Goal: Task Accomplishment & Management: Manage account settings

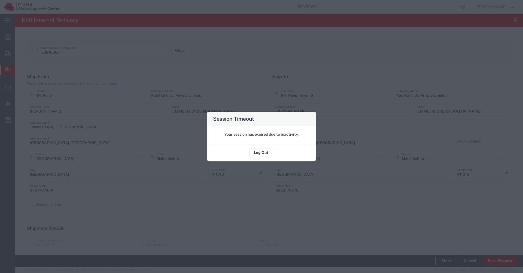
scroll to position [198, 0]
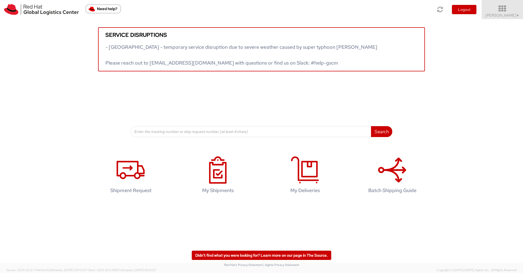
click at [505, 13] on span "Nilesh Shinde ▼" at bounding box center [503, 15] width 34 height 5
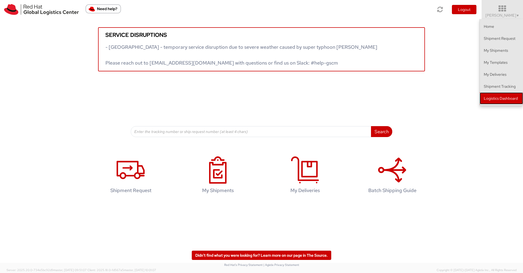
click at [501, 99] on link "Logistics Dashboard" at bounding box center [501, 98] width 43 height 12
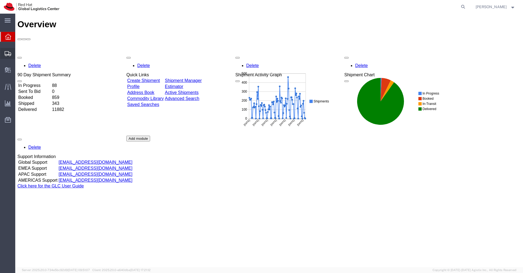
click at [19, 52] on span "Shipments" at bounding box center [17, 53] width 4 height 11
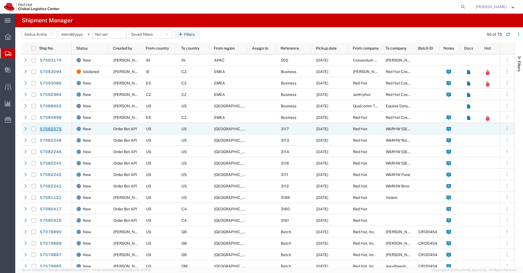
click at [51, 131] on link "57082575" at bounding box center [51, 129] width 22 height 9
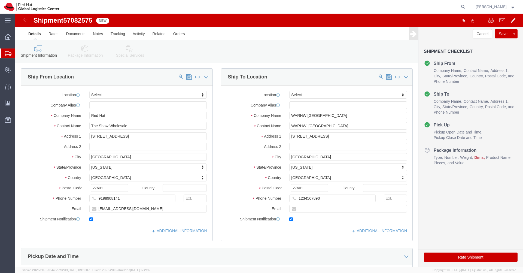
select select
click link "Package Information"
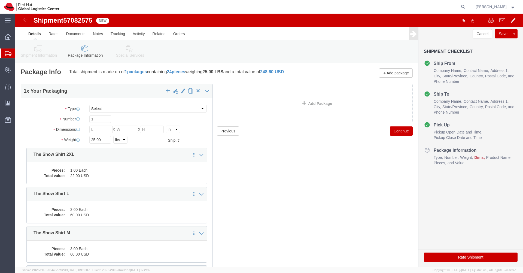
click at [19, 53] on span "Shipments" at bounding box center [17, 53] width 4 height 11
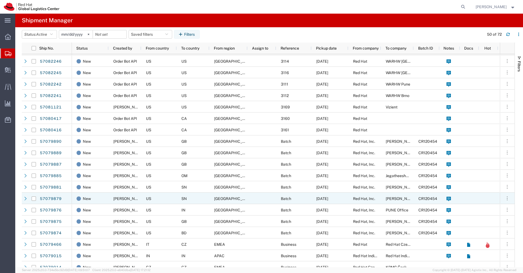
scroll to position [88, 0]
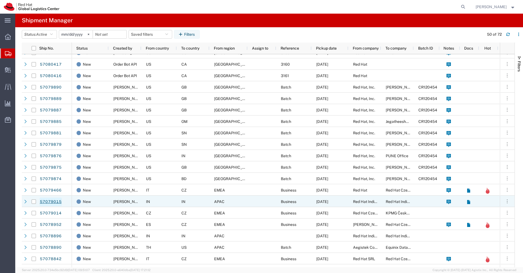
click at [46, 200] on link "57079015" at bounding box center [51, 202] width 22 height 9
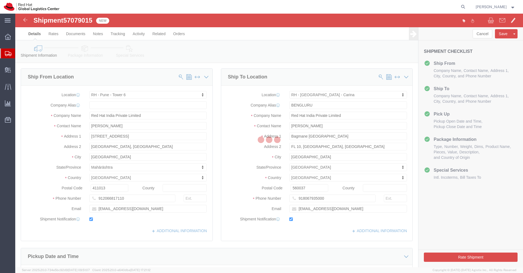
select select "38432"
select select "37925"
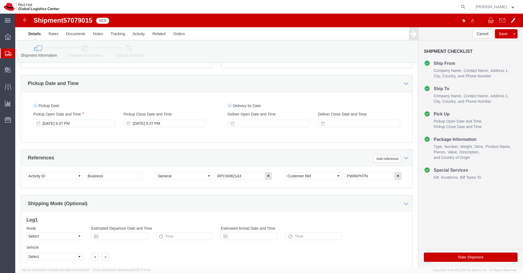
scroll to position [177, 0]
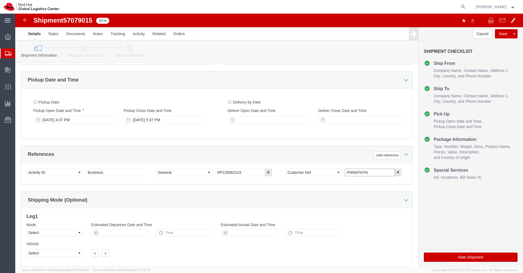
drag, startPoint x: 350, startPoint y: 159, endPoint x: 302, endPoint y: 157, distance: 47.7
click div "Select Account Type Activity ID Airline Appointment Number ASN Batch Request # …"
click icon
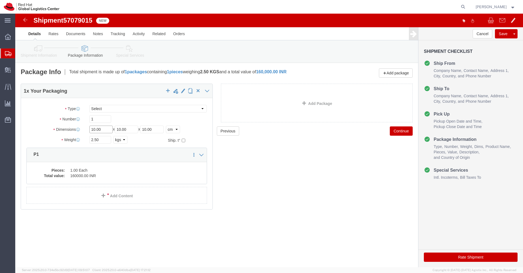
click input "10.00"
type input "45"
type input "35"
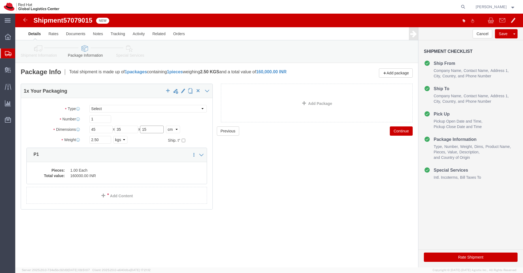
type input "15"
click input "2.50"
type input "4.00"
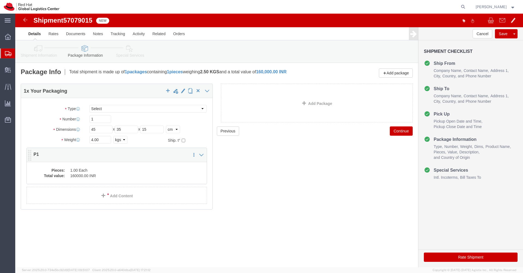
click dd "160000.00 INR"
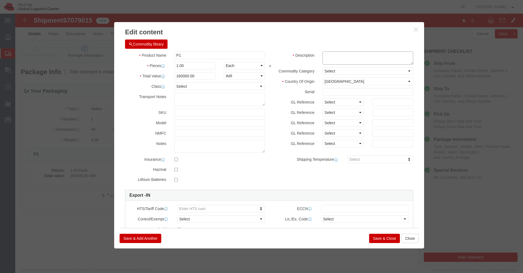
click textarea
paste textarea "PW0KPH7N"
type textarea "PW0KPH7N"
click input "160000.00"
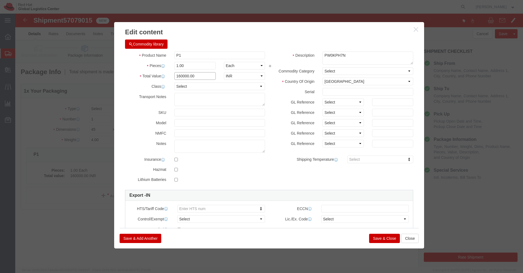
click input "160000.00"
type input "49000.00"
click button "Save & Close"
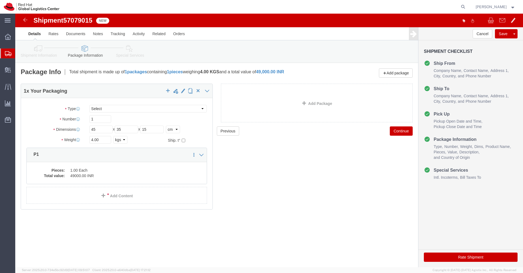
click icon
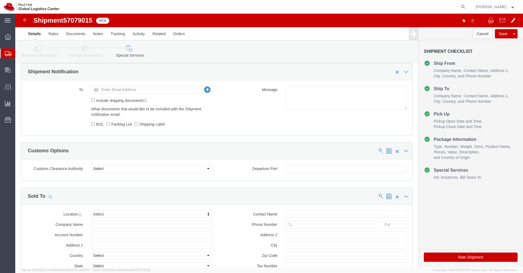
scroll to position [196, 0]
click input "text"
type input "[EMAIL_ADDRESS][DOMAIN_NAME]"
click button "Rate Shipment"
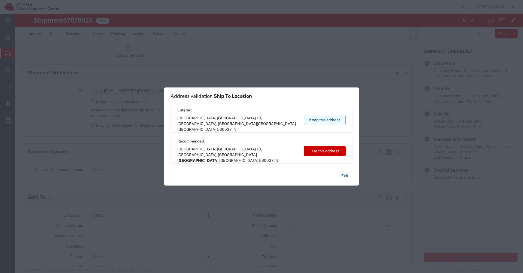
click at [324, 118] on button "Keep this address" at bounding box center [325, 120] width 42 height 10
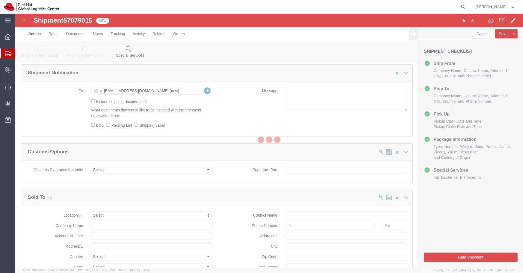
scroll to position [0, 0]
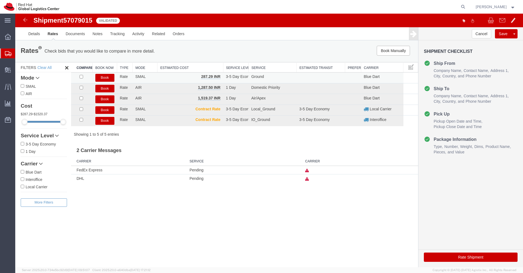
click at [105, 78] on button "Book" at bounding box center [104, 78] width 19 height 8
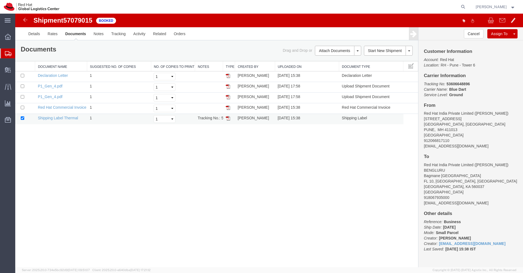
click at [228, 119] on img at bounding box center [228, 118] width 4 height 4
click at [8, 56] on icon at bounding box center [8, 53] width 7 height 5
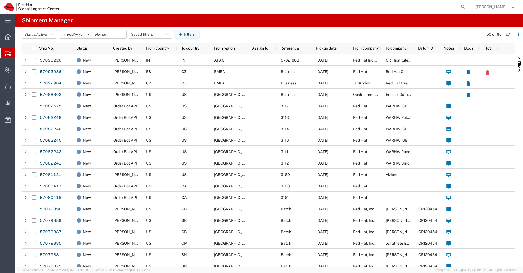
click at [125, 35] on div at bounding box center [110, 34] width 34 height 9
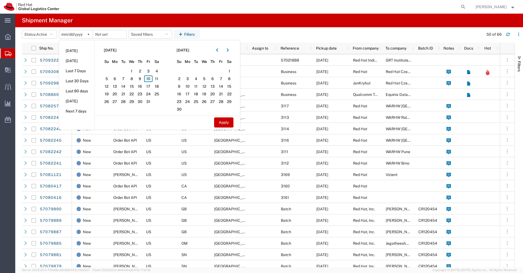
click at [125, 35] on div at bounding box center [110, 34] width 34 height 9
click at [160, 22] on agx-page-header "Shipment Manager" at bounding box center [269, 21] width 508 height 14
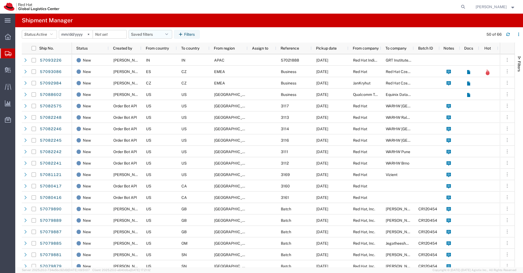
click at [168, 33] on icon "button" at bounding box center [166, 34] width 3 height 4
click at [150, 57] on span "APAC" at bounding box center [164, 58] width 71 height 10
type input "[DATE]"
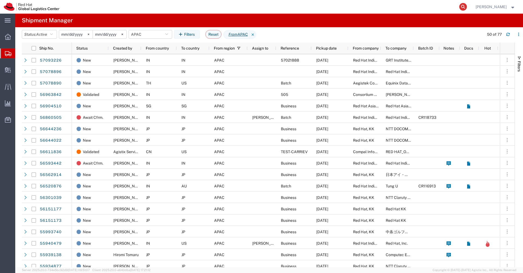
click at [467, 7] on icon at bounding box center [463, 7] width 8 height 8
paste input "20901268415"
type input "20901268415"
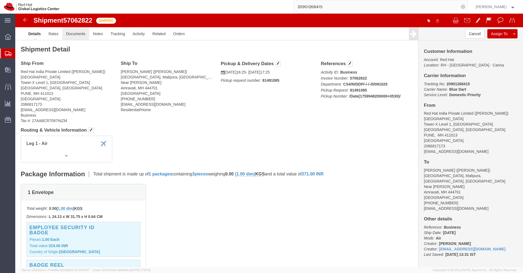
click link "Documents"
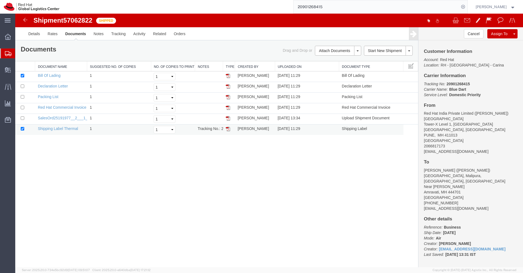
click at [229, 129] on img at bounding box center [228, 129] width 4 height 4
click at [8, 54] on icon at bounding box center [8, 53] width 7 height 5
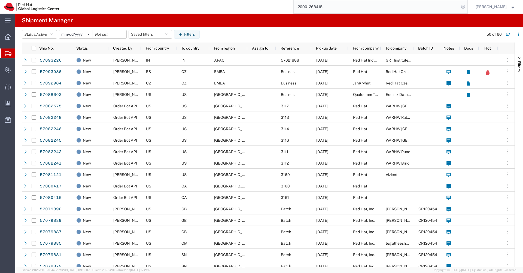
click at [467, 6] on icon at bounding box center [463, 7] width 8 height 8
click at [467, 8] on icon at bounding box center [463, 7] width 8 height 8
type input "53605588046"
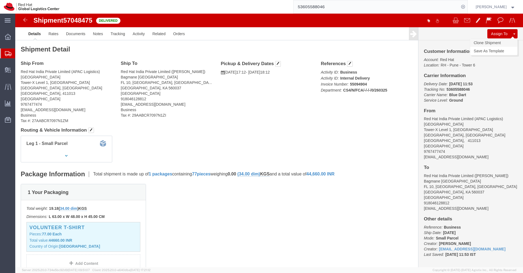
click link "Clone Shipment"
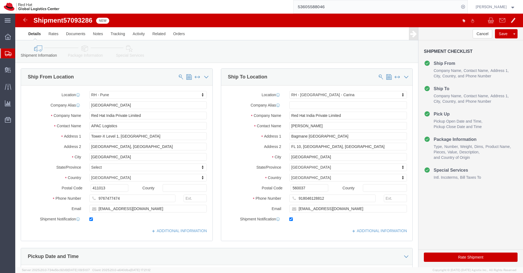
select select "38007"
select select "37925"
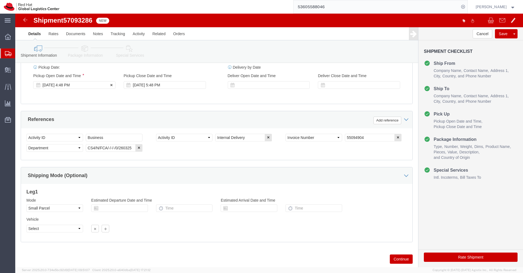
scroll to position [217, 0]
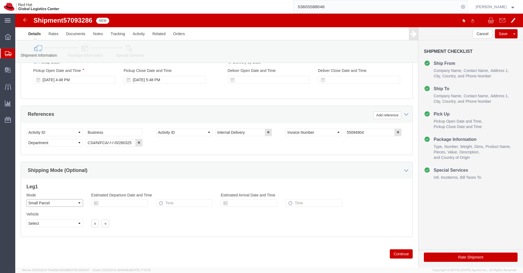
click select "Select Air Less than Truckload Multi-Leg Ocean Freight Rail Small Parcel Truckl…"
select select
click select "Select Air Less than Truckload Multi-Leg Ocean Freight Rail Small Parcel Truckl…"
click icon
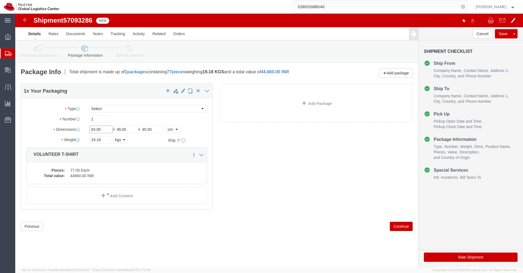
click input "63.00"
type input "10"
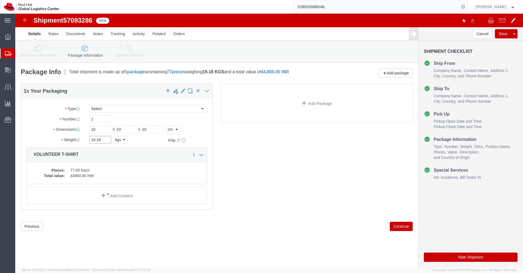
click input "19.18"
type input "0.80"
click dd "44660.00 INR"
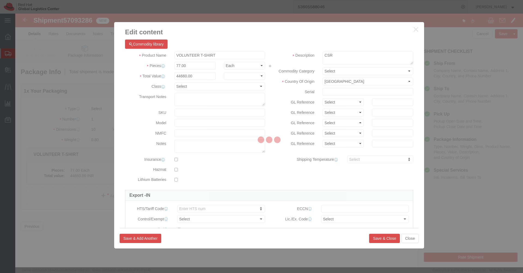
click at [193, 65] on div at bounding box center [269, 141] width 508 height 254
click input "77.00"
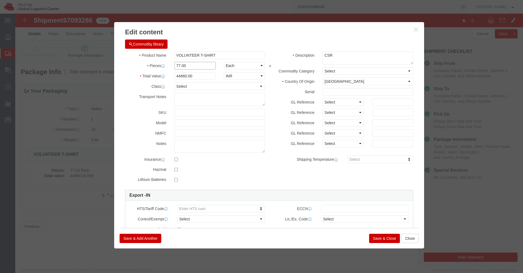
click input "77.00"
type input "5"
click div "Commodity library Product Name VOLUNTEER T-SHIRT Pieces 5 Select Bag Barrels 10…"
type input "2900"
click button "Save & Close"
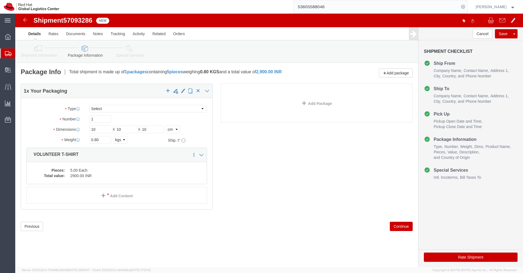
click icon
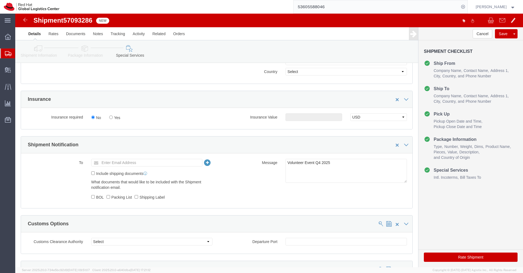
scroll to position [154, 0]
click button "Rate Shipment"
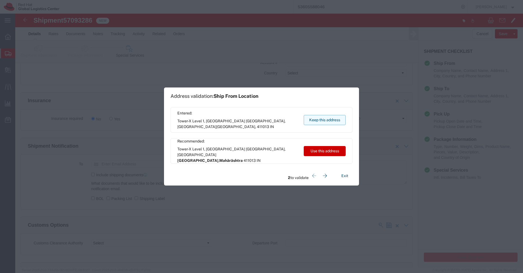
click at [333, 121] on button "Keep this address" at bounding box center [325, 120] width 42 height 10
click at [329, 121] on button "Keep this address" at bounding box center [325, 120] width 42 height 10
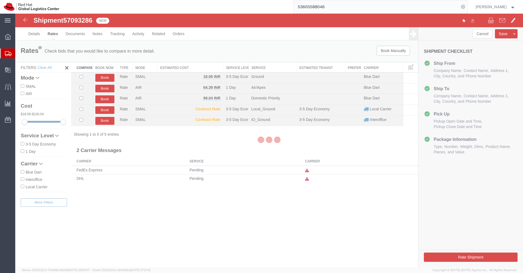
scroll to position [0, 0]
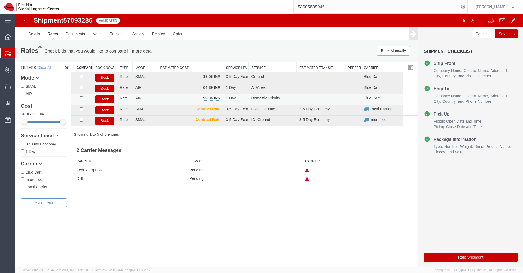
click at [106, 101] on button "Book" at bounding box center [104, 99] width 19 height 8
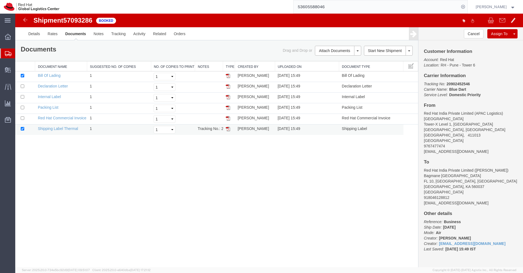
click at [228, 130] on img at bounding box center [228, 129] width 4 height 4
click at [496, 44] on link "Clone Shipment" at bounding box center [493, 43] width 47 height 8
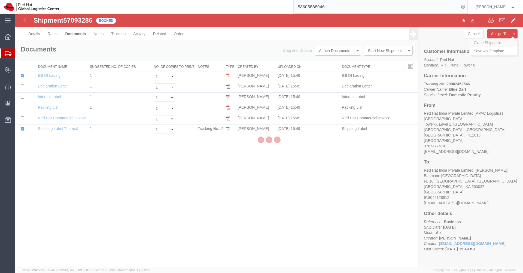
select select "38007"
select select "37925"
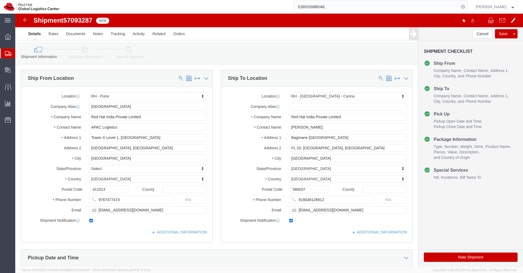
click button "Rate Shipment"
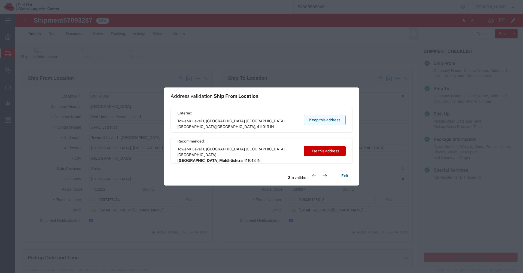
click at [327, 120] on button "Keep this address" at bounding box center [325, 120] width 42 height 10
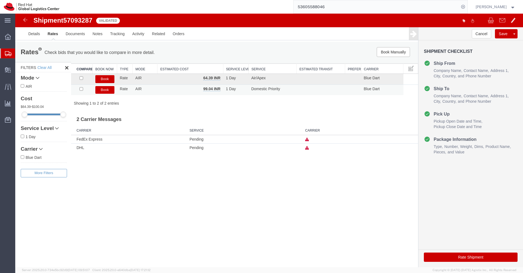
click at [106, 91] on button "Book" at bounding box center [104, 90] width 19 height 8
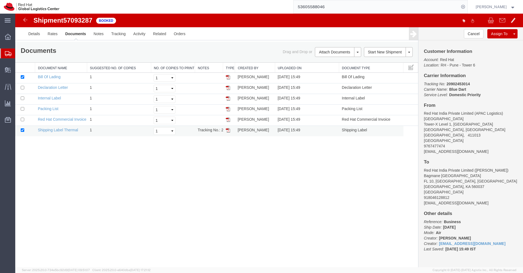
click at [227, 131] on img at bounding box center [228, 130] width 4 height 4
click at [0, 0] on span "Create Delivery" at bounding box center [0, 0] width 0 height 0
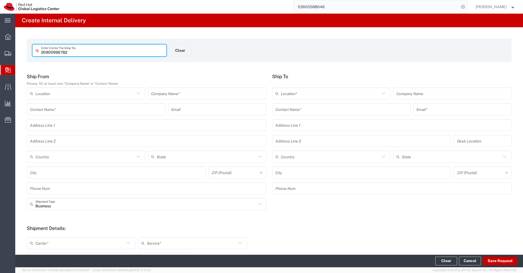
type input "20900996782"
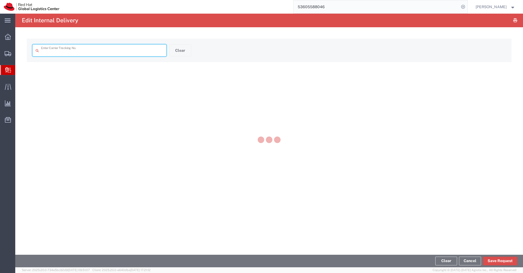
type input "20900996782"
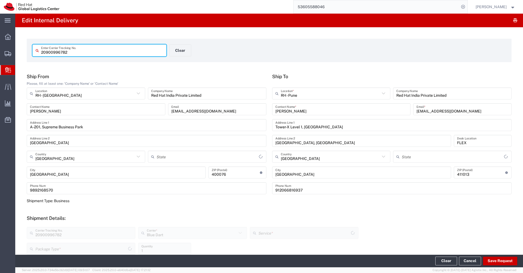
type input "Envelope"
type input "Mahārāshtra"
type input "Domestic Priority"
type input "Mahārāshtra"
click at [309, 113] on input "[PERSON_NAME]" at bounding box center [341, 110] width 132 height 10
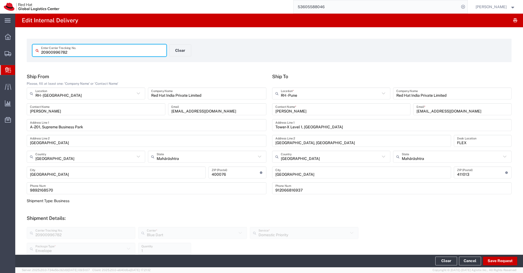
click at [309, 113] on input "[PERSON_NAME]" at bounding box center [341, 110] width 132 height 10
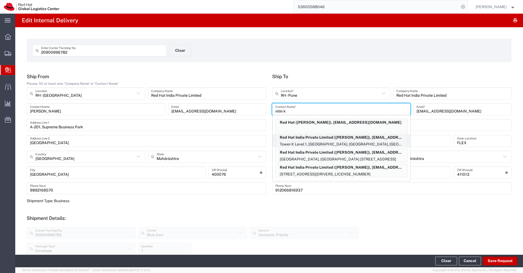
click at [365, 137] on p "Red Hat India Private Limited ([PERSON_NAME]), [EMAIL_ADDRESS][DOMAIN_NAME]" at bounding box center [342, 137] width 132 height 7
type input "[PERSON_NAME]"
type input "[EMAIL_ADDRESS][DOMAIN_NAME]"
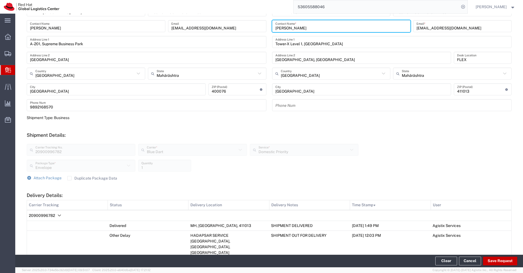
scroll to position [274, 0]
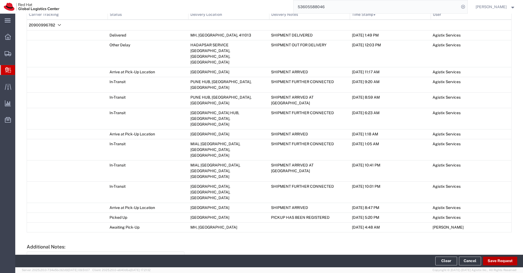
click at [499, 260] on button "Save Request" at bounding box center [500, 261] width 34 height 9
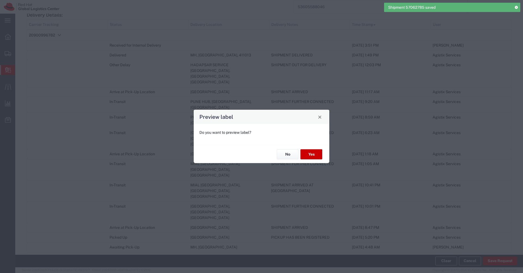
scroll to position [284, 0]
type input "Envelope"
type input "Domestic Priority"
click at [281, 153] on button "No" at bounding box center [288, 154] width 22 height 10
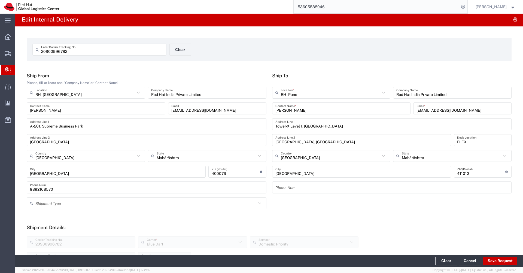
scroll to position [303, 0]
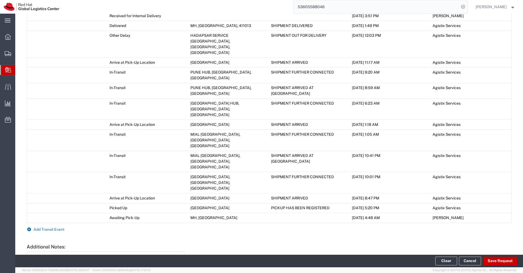
click at [56, 227] on span "Add Transit Event" at bounding box center [49, 229] width 31 height 4
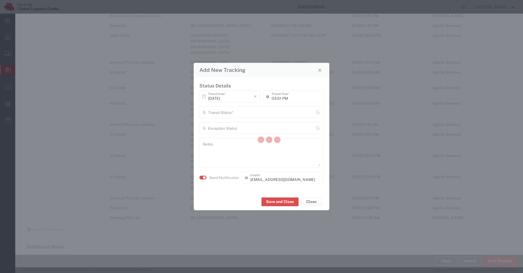
click at [254, 113] on div at bounding box center [269, 141] width 508 height 254
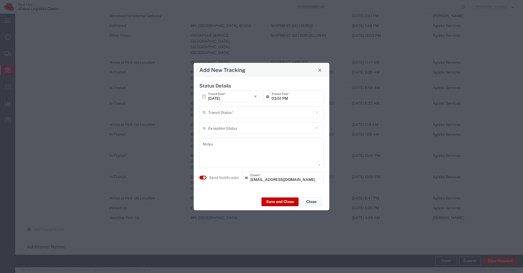
click at [254, 113] on input "text" at bounding box center [260, 112] width 105 height 10
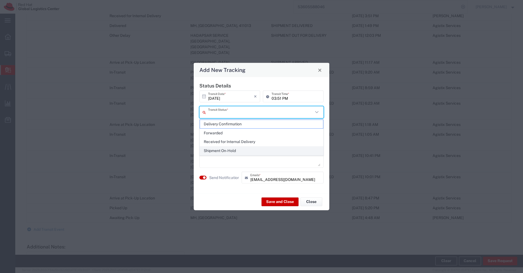
click at [223, 150] on span "Shipment On-Hold" at bounding box center [261, 151] width 123 height 8
type input "Shipment On-Hold"
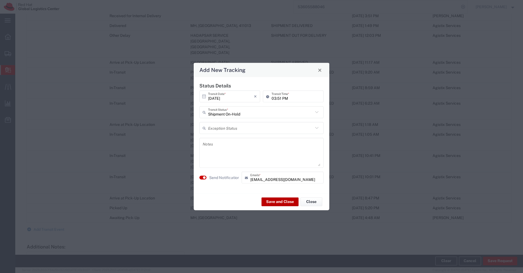
click at [274, 202] on button "Save and Close" at bounding box center [280, 201] width 37 height 9
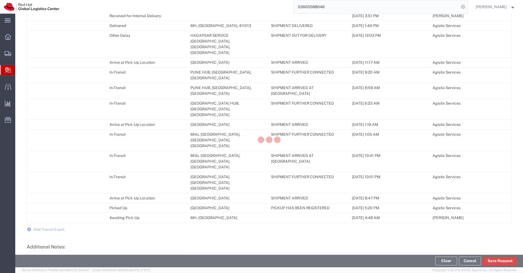
scroll to position [313, 0]
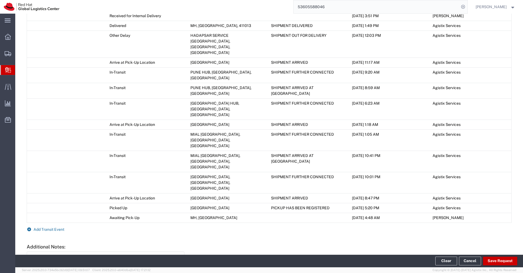
click at [55, 227] on span "Add Transit Event" at bounding box center [49, 229] width 31 height 4
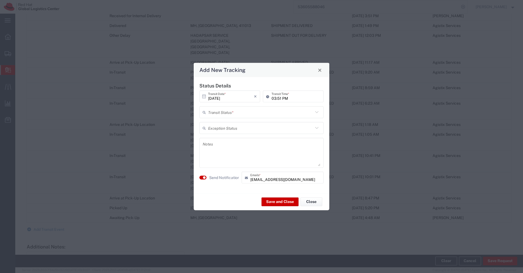
click at [237, 112] on input "text" at bounding box center [260, 112] width 105 height 10
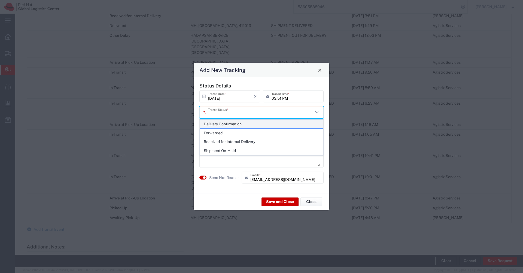
click at [219, 124] on span "Delivery Confirmation" at bounding box center [261, 124] width 123 height 8
type input "Delivery Confirmation"
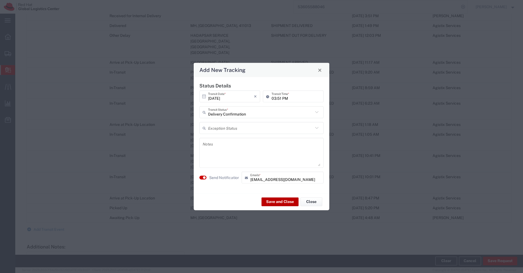
click at [287, 205] on button "Save and Close" at bounding box center [280, 201] width 37 height 9
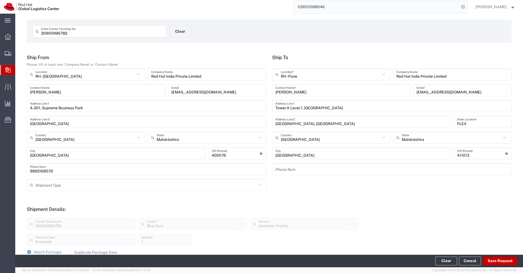
scroll to position [0, 0]
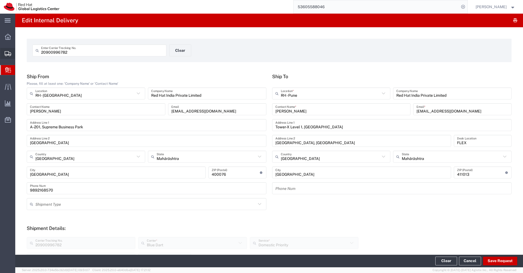
click at [19, 54] on span "Shipments" at bounding box center [17, 53] width 4 height 11
